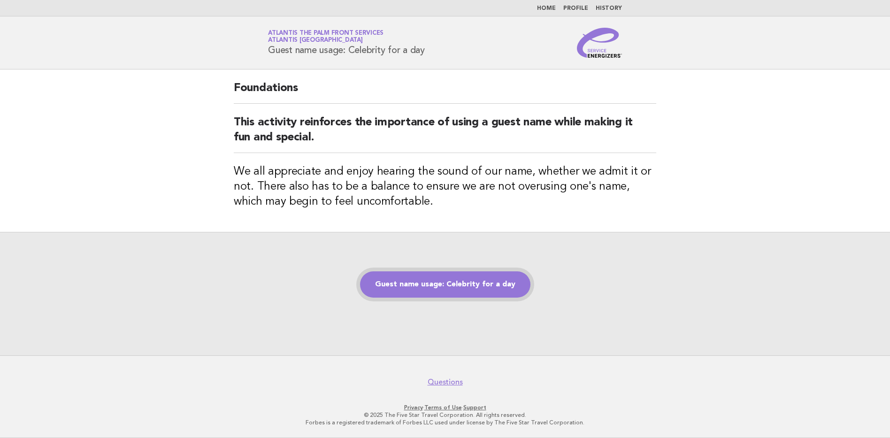
click at [464, 283] on link "Guest name usage: Celebrity for a day" at bounding box center [445, 284] width 170 height 26
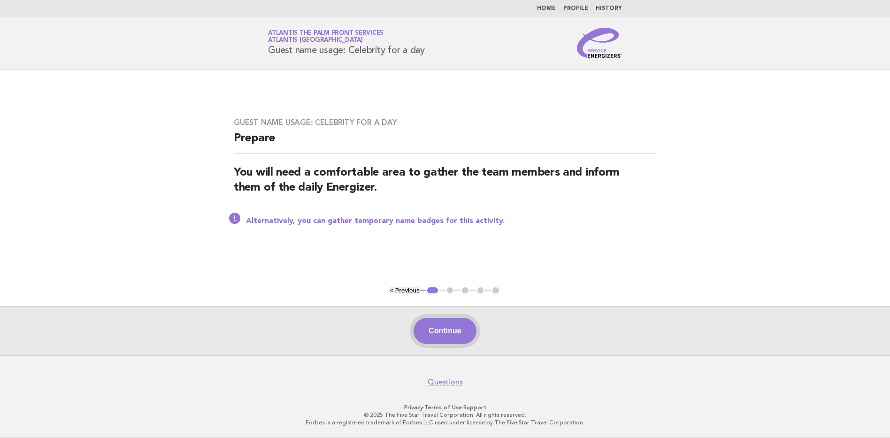
click at [450, 325] on button "Continue" at bounding box center [445, 331] width 62 height 26
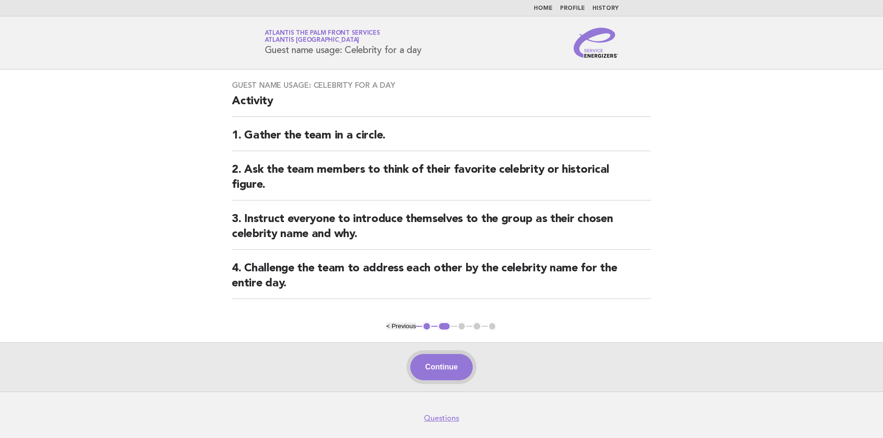
click at [430, 363] on button "Continue" at bounding box center [441, 367] width 62 height 26
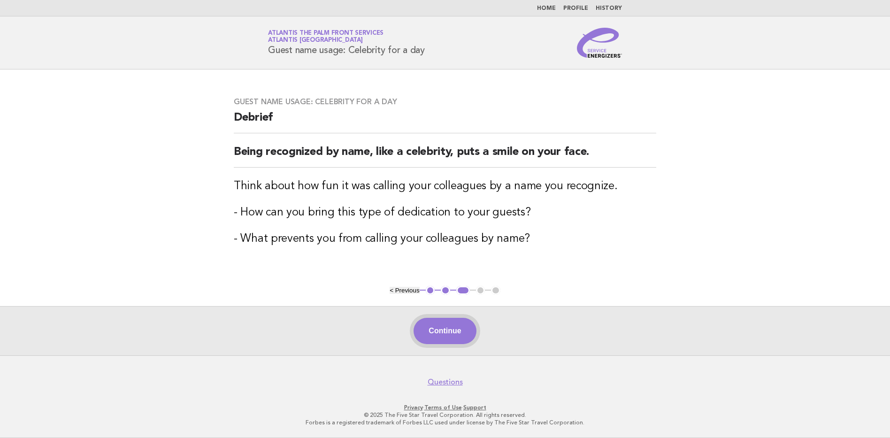
click at [453, 331] on button "Continue" at bounding box center [445, 331] width 62 height 26
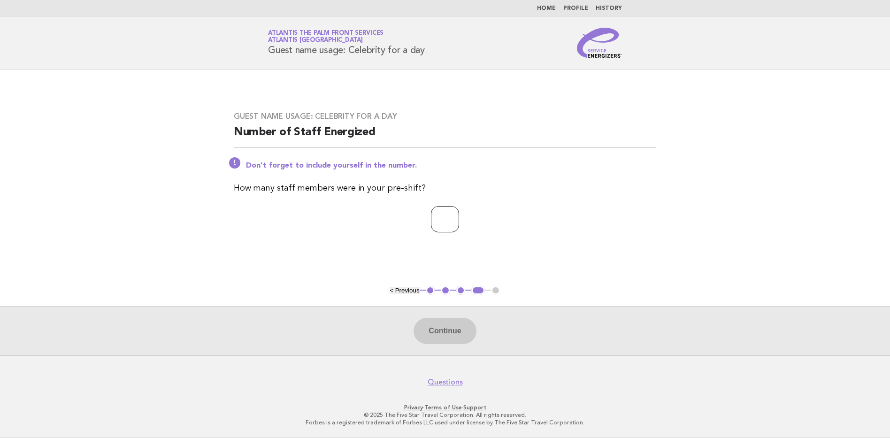
click at [435, 219] on input "number" at bounding box center [445, 219] width 28 height 26
type input "*"
click at [434, 326] on button "Continue" at bounding box center [445, 331] width 62 height 26
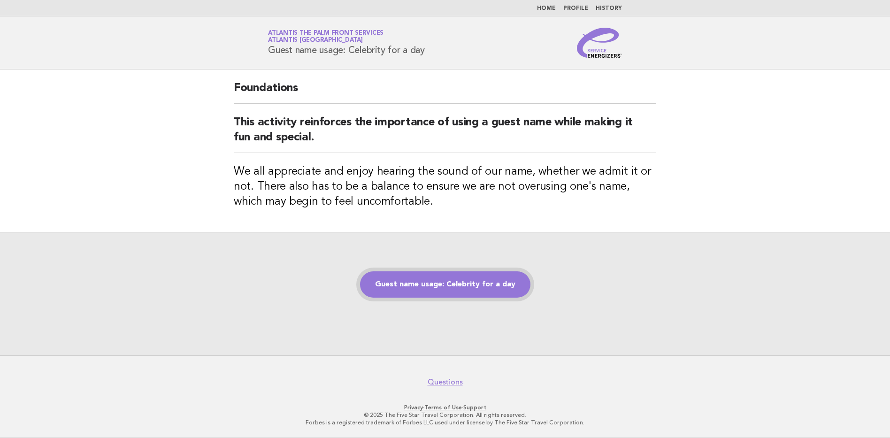
click at [485, 288] on link "Guest name usage: Celebrity for a day" at bounding box center [445, 284] width 170 height 26
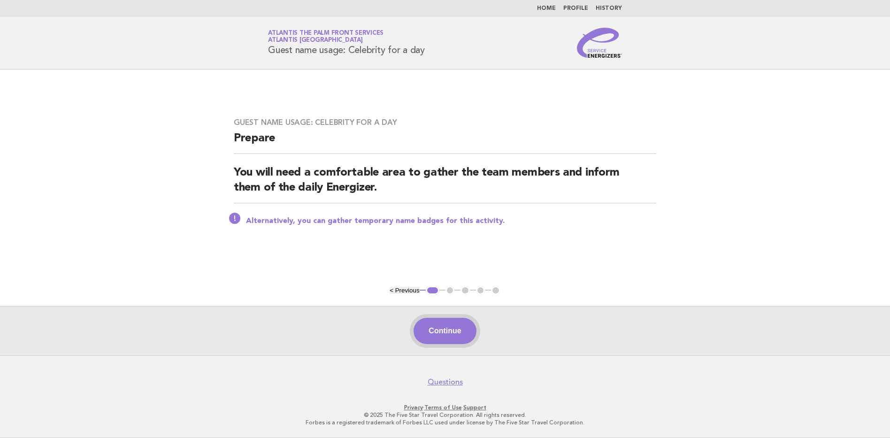
click at [447, 326] on button "Continue" at bounding box center [445, 331] width 62 height 26
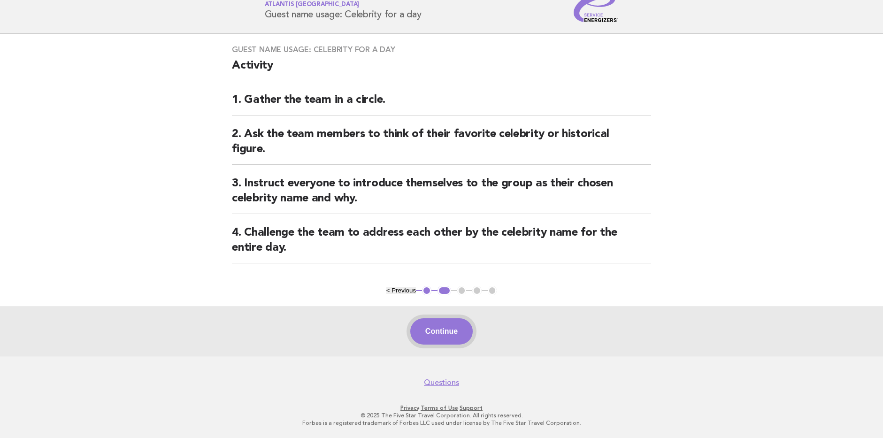
click at [441, 332] on button "Continue" at bounding box center [441, 331] width 62 height 26
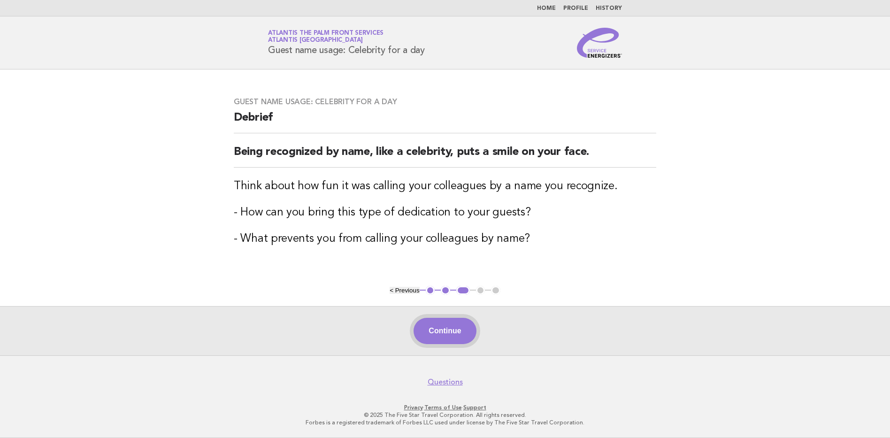
click at [449, 322] on button "Continue" at bounding box center [445, 331] width 62 height 26
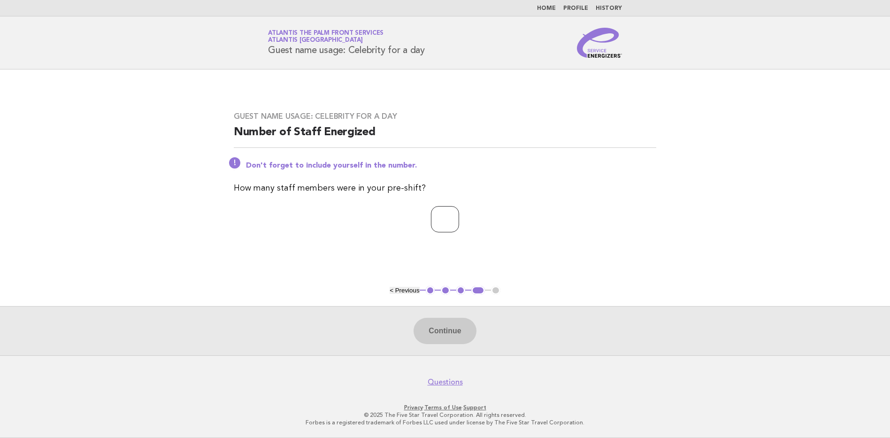
click at [452, 211] on input "number" at bounding box center [445, 219] width 28 height 26
type input "*"
click at [452, 331] on button "Continue" at bounding box center [445, 331] width 62 height 26
